Goal: Check status

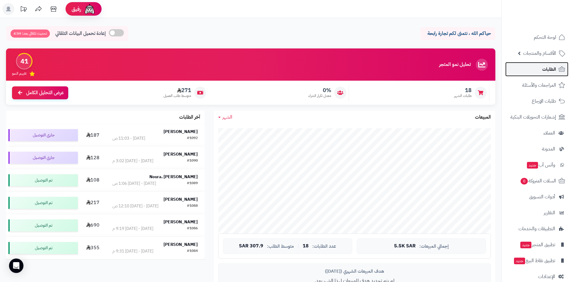
click at [544, 73] on span "الطلبات" at bounding box center [549, 69] width 14 height 8
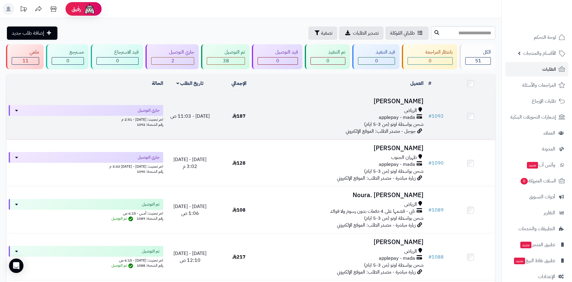
click at [388, 116] on span "applepay - mada" at bounding box center [397, 117] width 36 height 7
